Goal: Task Accomplishment & Management: Use online tool/utility

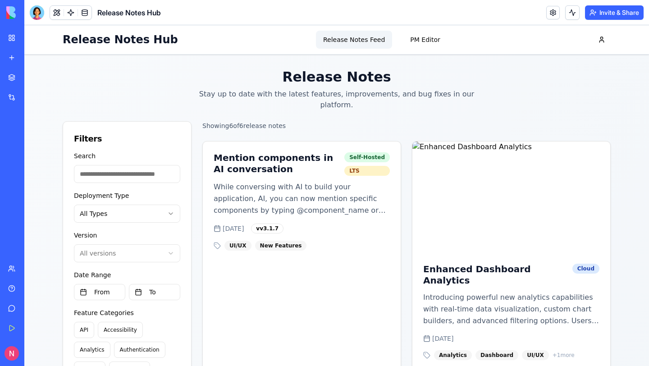
click at [66, 52] on div "Release Notes Hub Release Notes Feed PM Editor" at bounding box center [337, 39] width 548 height 29
click at [42, 16] on div at bounding box center [37, 12] width 14 height 14
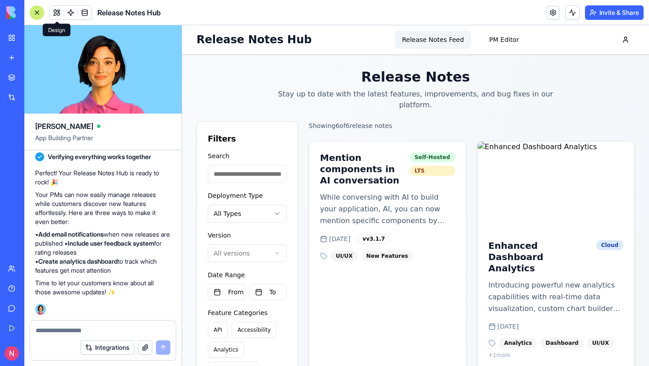
click at [54, 16] on button at bounding box center [57, 13] width 14 height 14
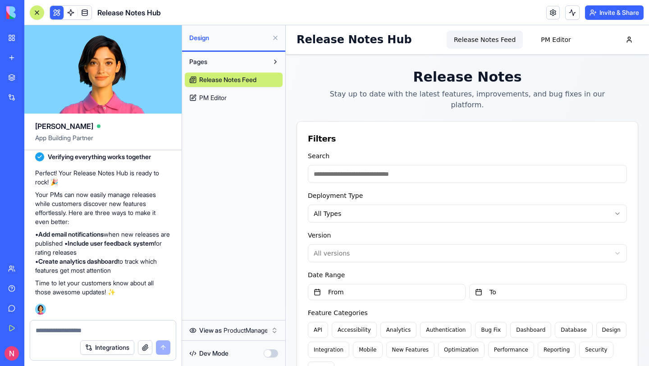
drag, startPoint x: 36, startPoint y: 11, endPoint x: 23, endPoint y: 2, distance: 16.3
click at [36, 11] on div at bounding box center [36, 12] width 7 height 7
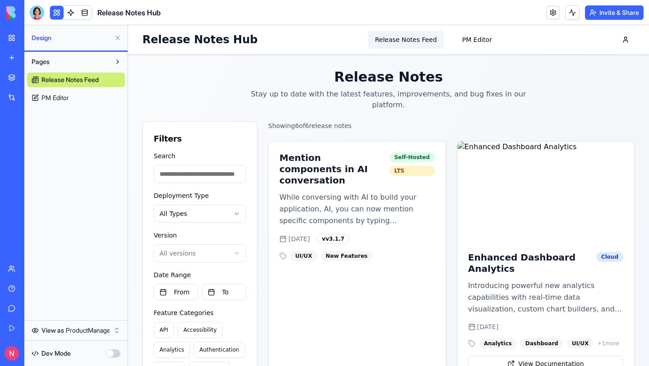
click at [112, 352] on button "button" at bounding box center [113, 353] width 14 height 8
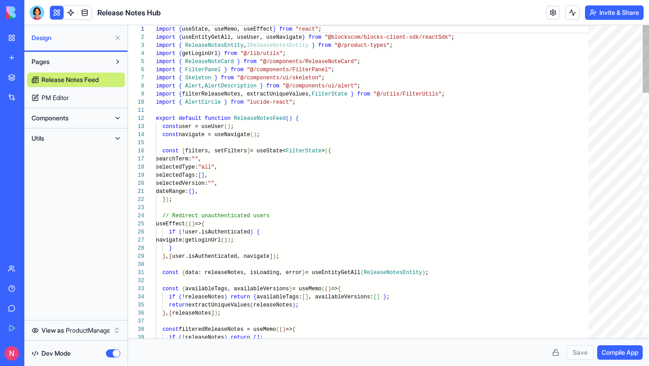
scroll to position [57, 0]
click at [113, 353] on button "button" at bounding box center [113, 353] width 14 height 8
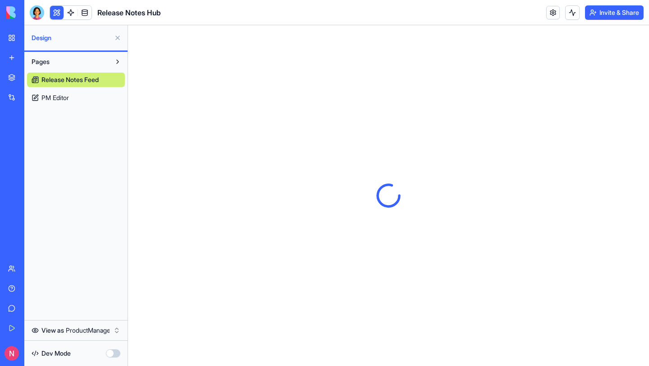
scroll to position [0, 0]
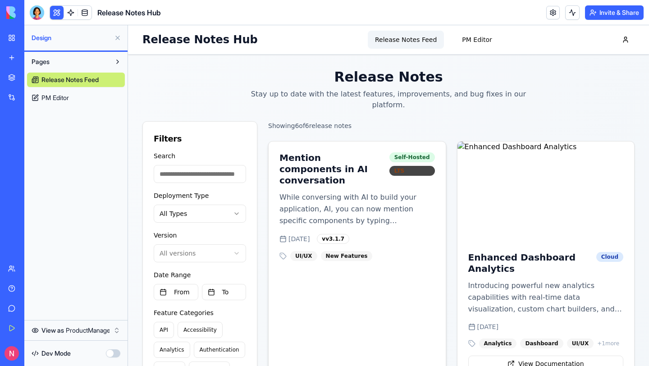
click at [425, 166] on div "LTS" at bounding box center [413, 171] width 46 height 10
click at [439, 147] on div "Mention components in AI conversation Self-Hosted LTS" at bounding box center [357, 167] width 177 height 50
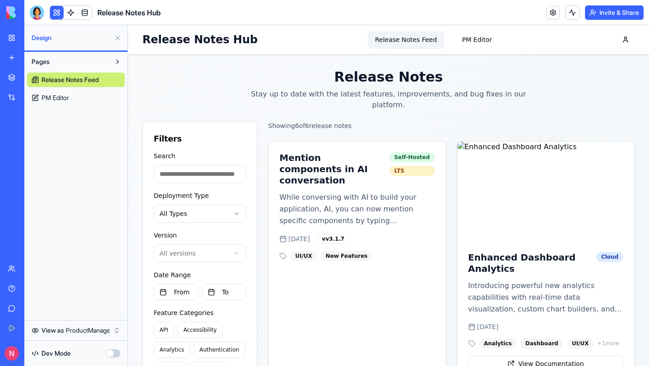
click at [62, 82] on span "Release Notes Feed" at bounding box center [69, 79] width 57 height 9
click at [116, 60] on button at bounding box center [117, 62] width 14 height 14
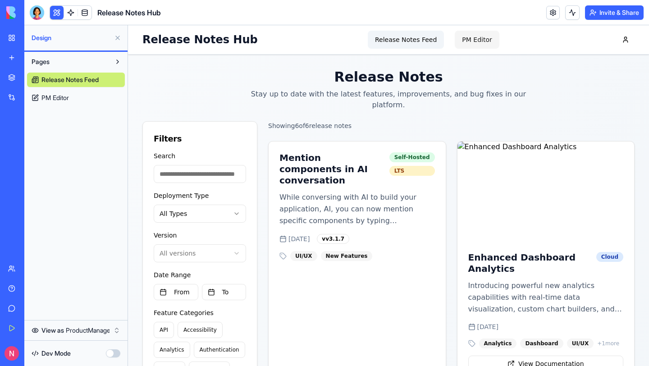
click at [478, 47] on button "PM Editor" at bounding box center [477, 40] width 44 height 18
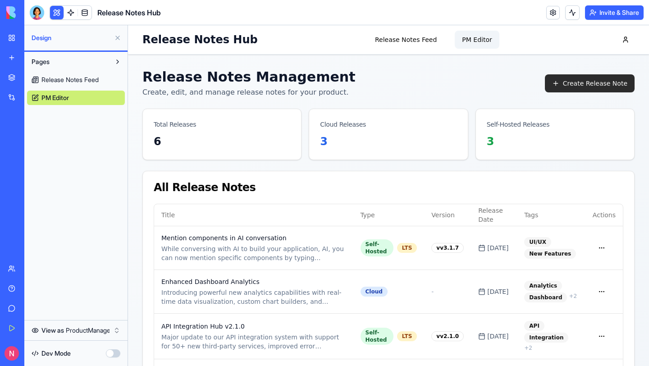
click at [563, 85] on button "Create Release Note" at bounding box center [590, 83] width 90 height 18
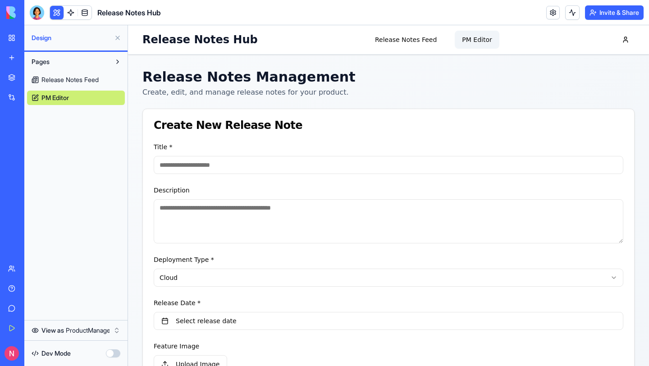
scroll to position [255, 0]
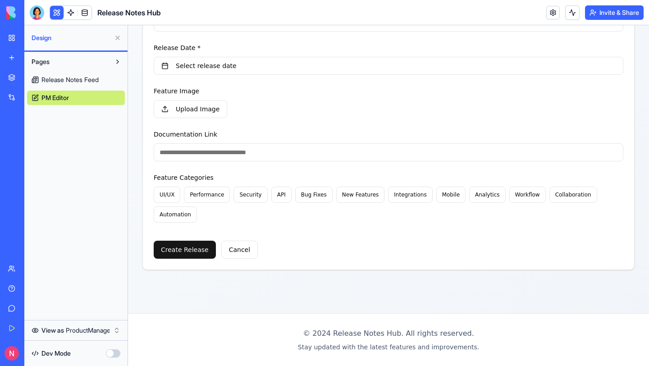
click at [239, 240] on div "Create Release Cancel" at bounding box center [389, 246] width 470 height 25
click at [244, 251] on button "Cancel" at bounding box center [239, 250] width 37 height 18
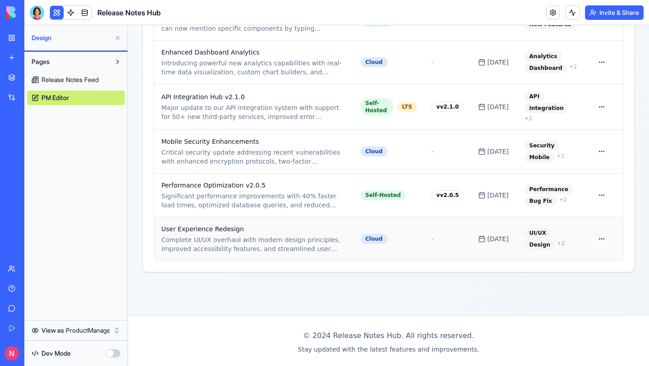
scroll to position [211, 0]
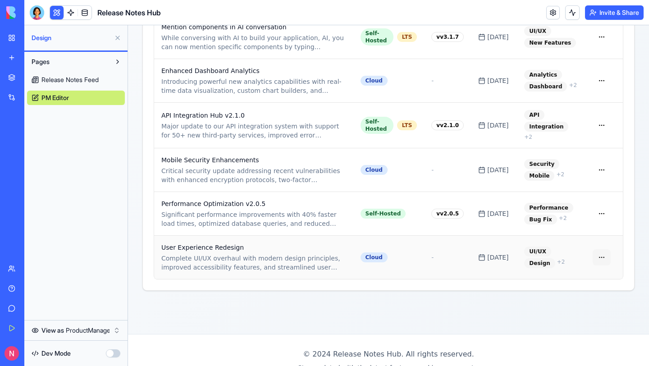
click at [608, 255] on html "Release Notes Hub Release Notes Feed PM Editor Release Notes Management Create,…" at bounding box center [388, 100] width 521 height 573
click at [633, 270] on html "Release Notes Hub Release Notes Feed PM Editor Release Notes Management Create,…" at bounding box center [388, 100] width 521 height 573
click at [621, 268] on td at bounding box center [604, 257] width 37 height 44
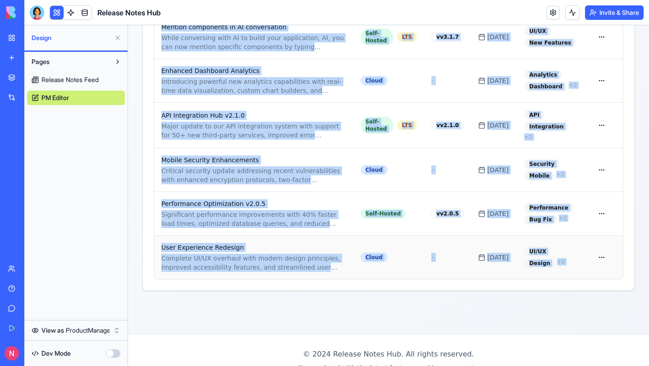
click at [621, 268] on td at bounding box center [604, 257] width 37 height 44
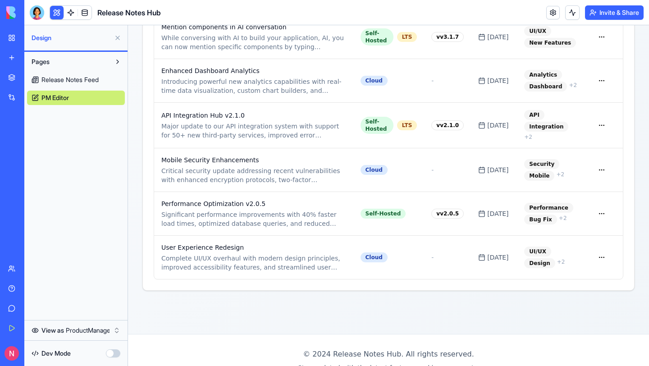
click at [632, 242] on div "Title Type Version Release Date Tags Actions Mention components in AI conversat…" at bounding box center [388, 142] width 491 height 298
